Goal: Task Accomplishment & Management: Complete application form

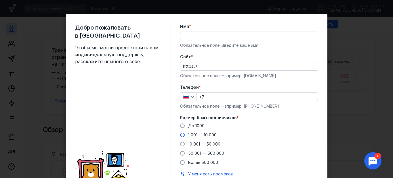
click at [188, 133] on span "1 001 — 10 000" at bounding box center [202, 135] width 28 height 5
click at [0, 0] on input "1 001 — 10 000" at bounding box center [0, 0] width 0 height 0
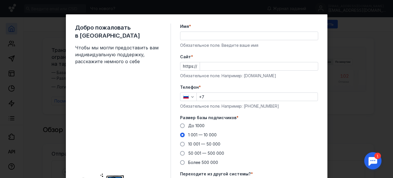
click at [198, 35] on input "Имя *" at bounding box center [248, 36] width 137 height 8
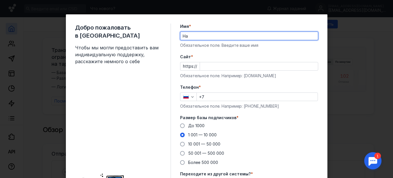
type input "[PERSON_NAME]"
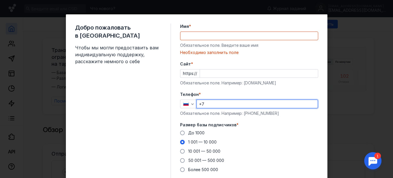
click at [221, 99] on div "Телефон * +7 Обязательное поле. Например: [PHONE_NUMBER]" at bounding box center [249, 104] width 138 height 25
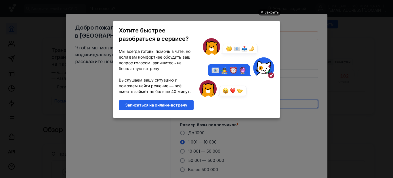
type input "+7 953"
click at [274, 13] on div "Закрыть" at bounding box center [271, 12] width 14 height 6
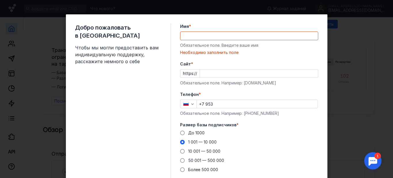
click at [372, 39] on div "Добро пожаловать в Sendsay Чтобы мы могли предоставить вам индивидуальную подде…" at bounding box center [196, 89] width 393 height 178
click at [272, 35] on input "Имя *" at bounding box center [248, 36] width 137 height 8
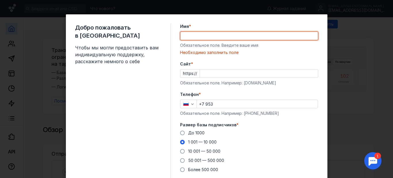
type input "[PERSON_NAME]"
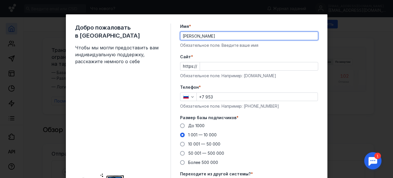
type input "[PERSON_NAME]"
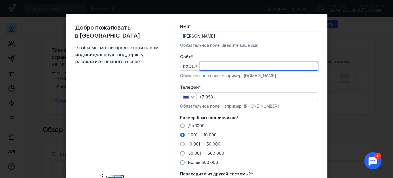
click at [206, 65] on input "Cайт *" at bounding box center [259, 66] width 118 height 8
paste input "[DOMAIN_NAME][URL]"
type input "[DOMAIN_NAME][URL]"
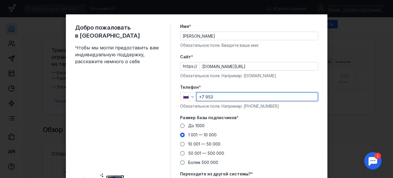
click at [219, 99] on input "+7 953" at bounding box center [257, 97] width 121 height 8
type input "[PHONE_NUMBER]"
click at [290, 133] on div "До [DATE] 1 001 — 10 000 10 001 — 50 000 50 001 — 500 000 Более 500 000" at bounding box center [249, 144] width 138 height 43
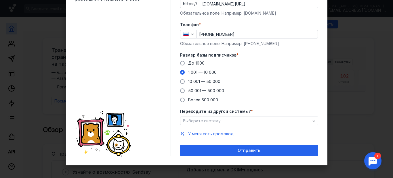
scroll to position [60, 0]
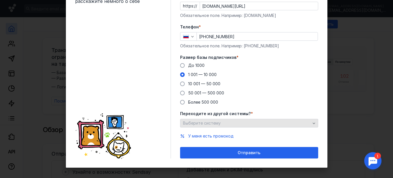
click at [283, 121] on div "Выберите систему" at bounding box center [246, 123] width 130 height 5
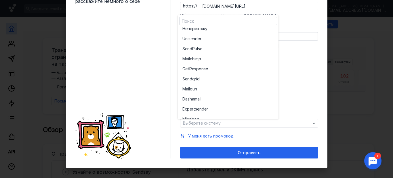
scroll to position [0, 0]
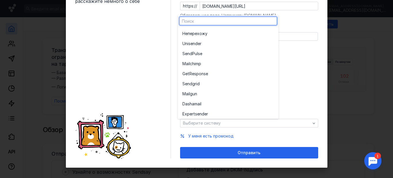
type input "ь"
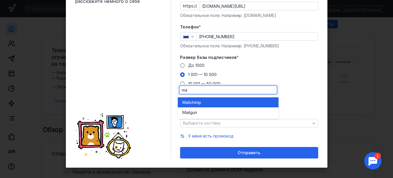
type input "m"
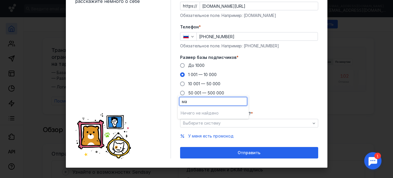
type input "м"
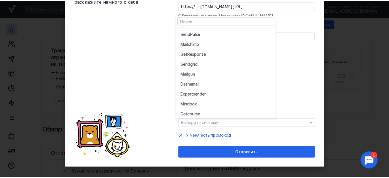
scroll to position [32, 0]
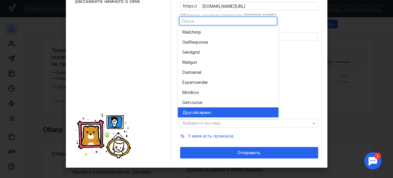
click at [253, 113] on div "Другой сервис" at bounding box center [227, 113] width 91 height 6
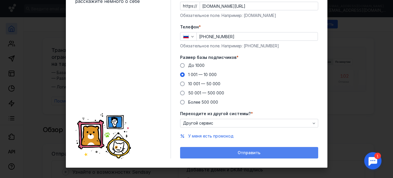
click at [242, 155] on span "Отправить" at bounding box center [249, 153] width 23 height 5
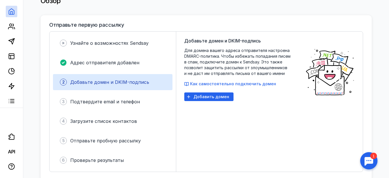
scroll to position [131, 0]
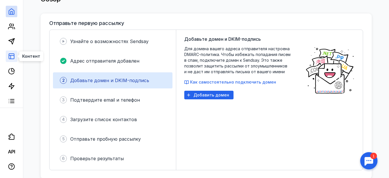
click at [12, 58] on icon at bounding box center [11, 56] width 7 height 7
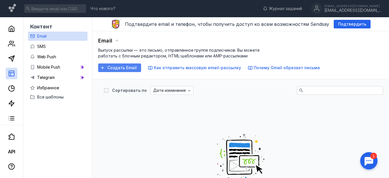
click at [136, 70] on span "Создать Email" at bounding box center [121, 68] width 29 height 5
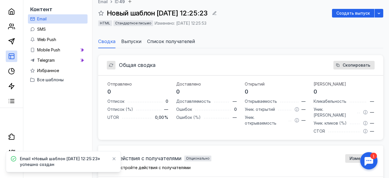
scroll to position [40, 0]
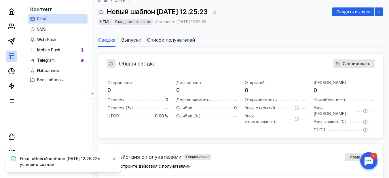
click at [77, 164] on span "Email «Новый шаблон [DATE] 12:25:23» успешно создан" at bounding box center [63, 162] width 87 height 12
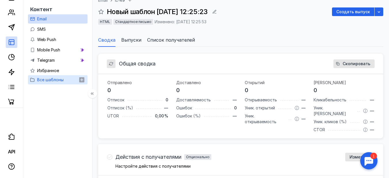
click at [53, 82] on span "Все шаблоны" at bounding box center [50, 79] width 26 height 5
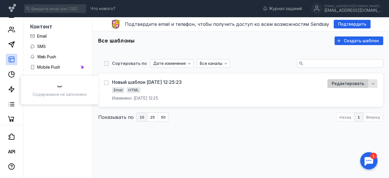
click at [344, 83] on span "Редактировать" at bounding box center [347, 83] width 32 height 5
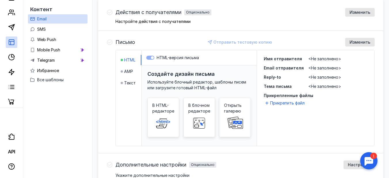
scroll to position [200, 0]
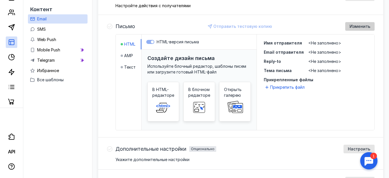
click at [370, 24] on div "Изменить" at bounding box center [359, 26] width 26 height 5
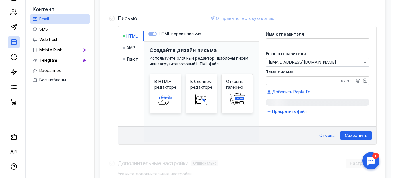
scroll to position [209, 0]
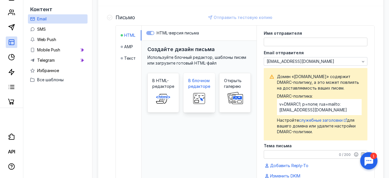
click at [208, 93] on rect at bounding box center [199, 99] width 18 height 12
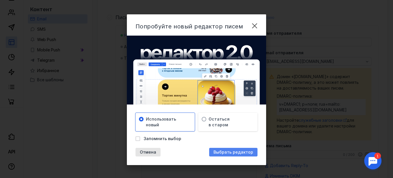
click at [227, 151] on span "Выбрать редактор" at bounding box center [233, 152] width 40 height 5
